Goal: Task Accomplishment & Management: Manage account settings

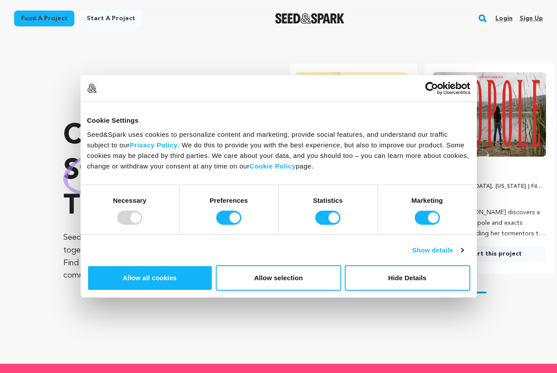
scroll to position [0, 145]
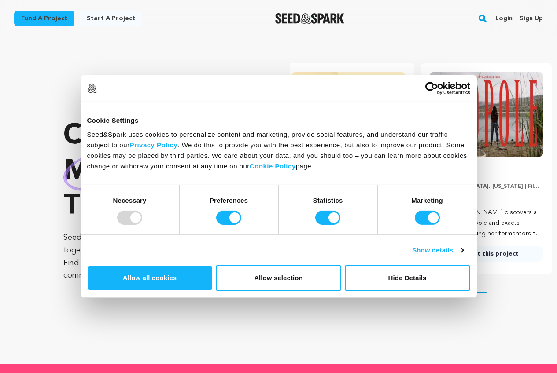
click at [496, 18] on div "Login Sign up" at bounding box center [515, 18] width 55 height 23
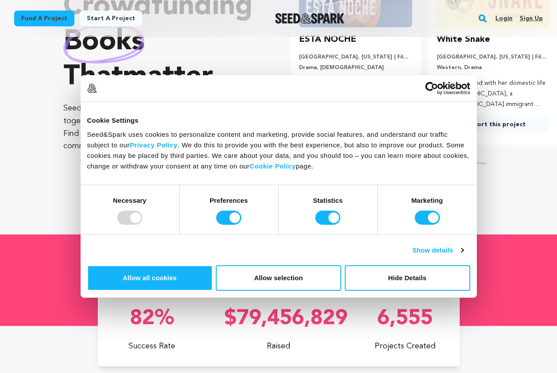
scroll to position [88, 0]
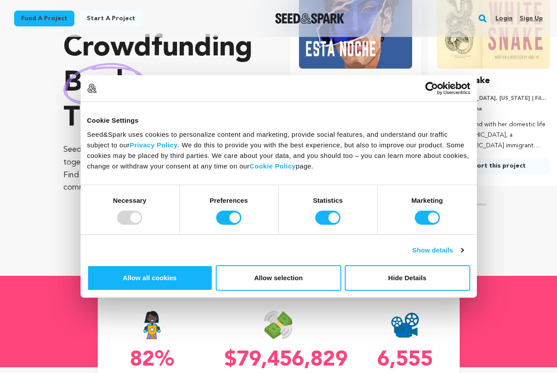
click at [507, 19] on link "Login" at bounding box center [503, 18] width 17 height 14
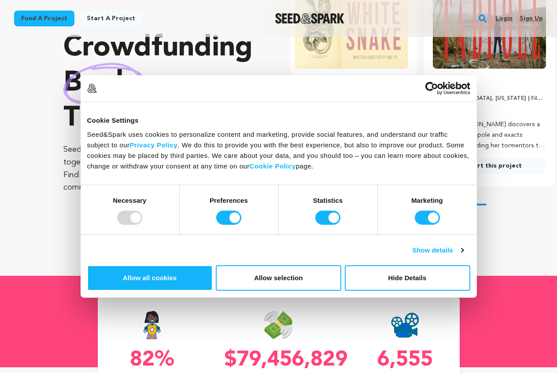
scroll to position [0, 145]
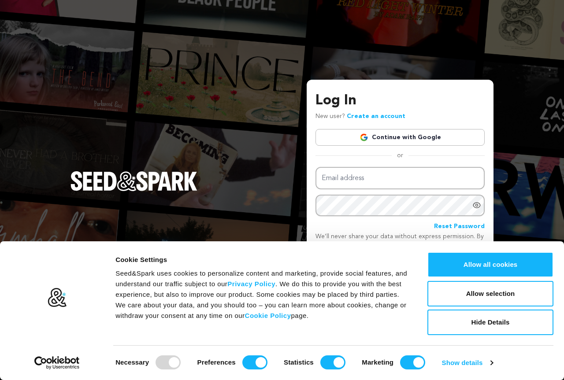
click at [404, 142] on link "Continue with Google" at bounding box center [399, 137] width 169 height 17
click at [406, 140] on link "Continue with Google" at bounding box center [399, 137] width 169 height 17
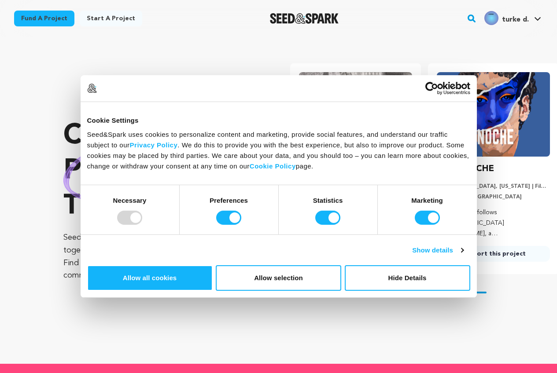
scroll to position [0, 145]
